Goal: Register for event/course

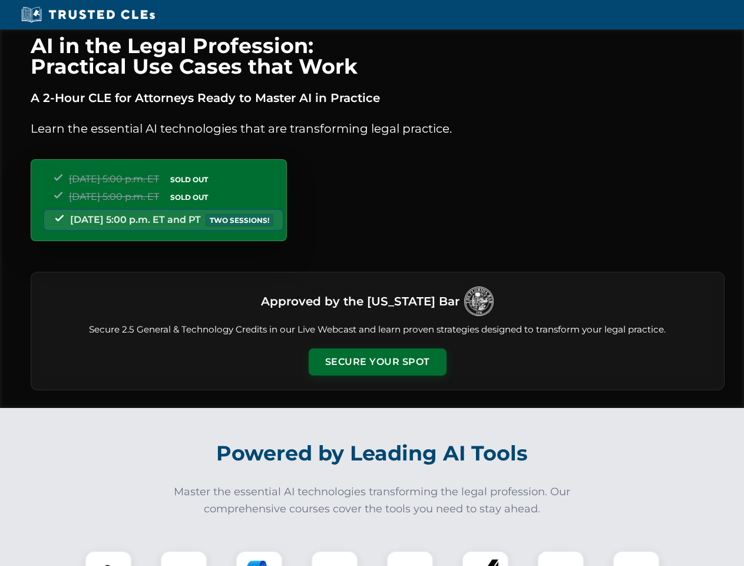
click at [377, 362] on button "Secure Your Spot" at bounding box center [378, 361] width 138 height 27
click at [108, 558] on img at bounding box center [108, 574] width 34 height 34
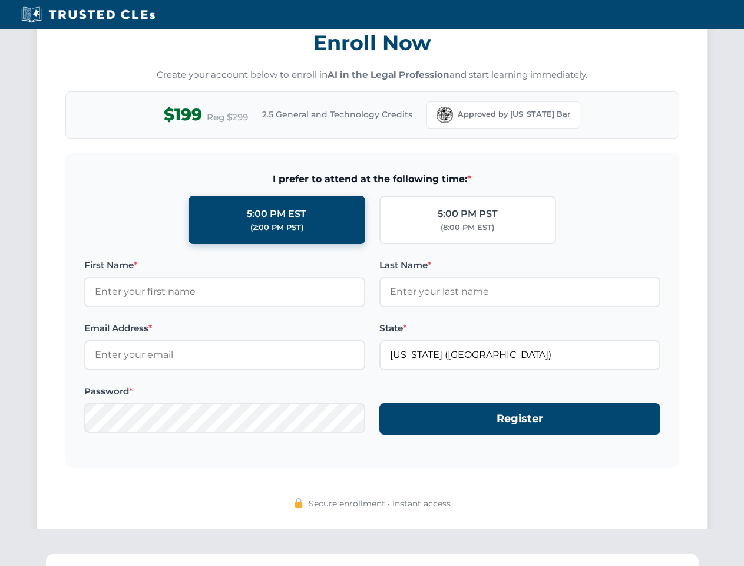
scroll to position [1157, 0]
